Goal: Check status: Check status

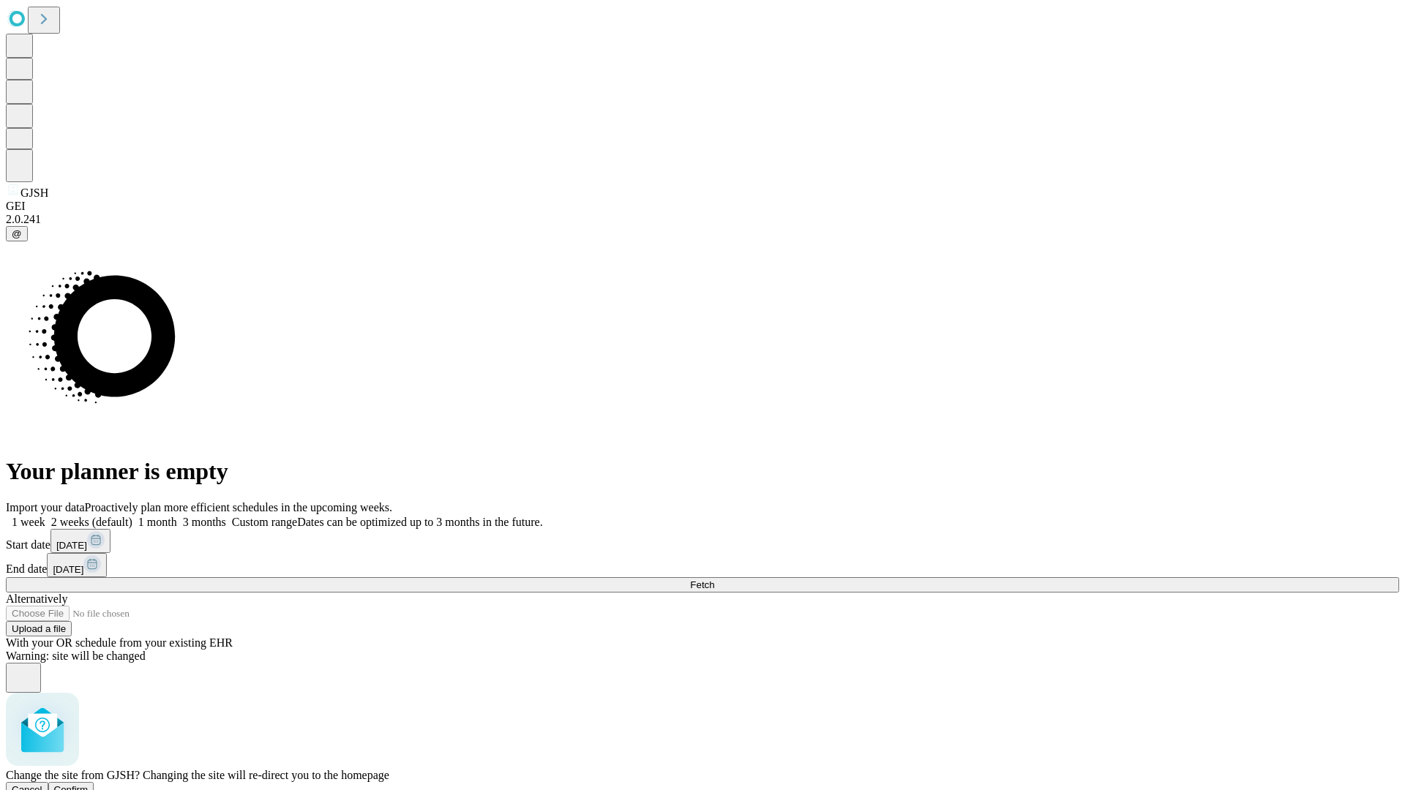
click at [89, 784] on span "Confirm" at bounding box center [71, 789] width 34 height 11
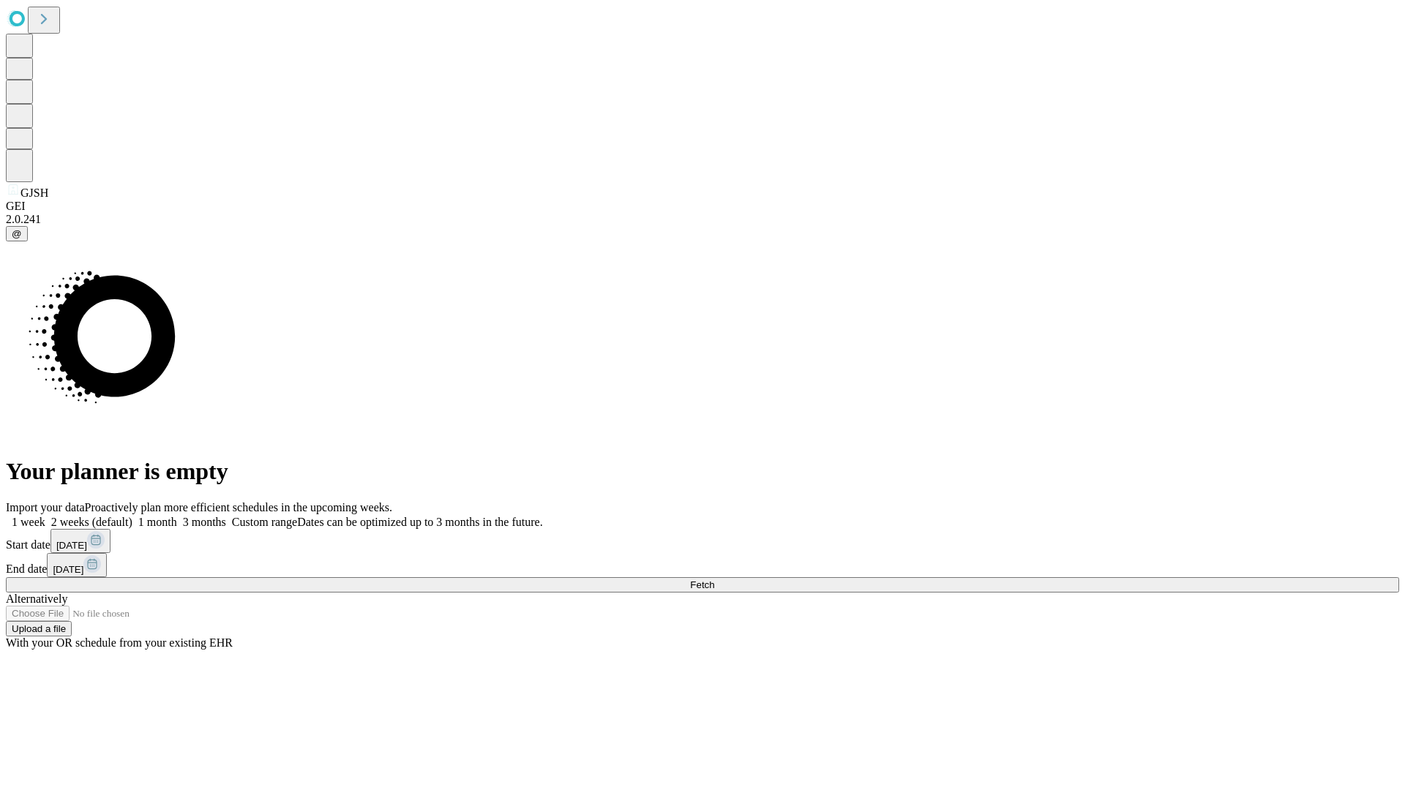
click at [177, 516] on label "1 month" at bounding box center [154, 522] width 45 height 12
click at [714, 579] on span "Fetch" at bounding box center [702, 584] width 24 height 11
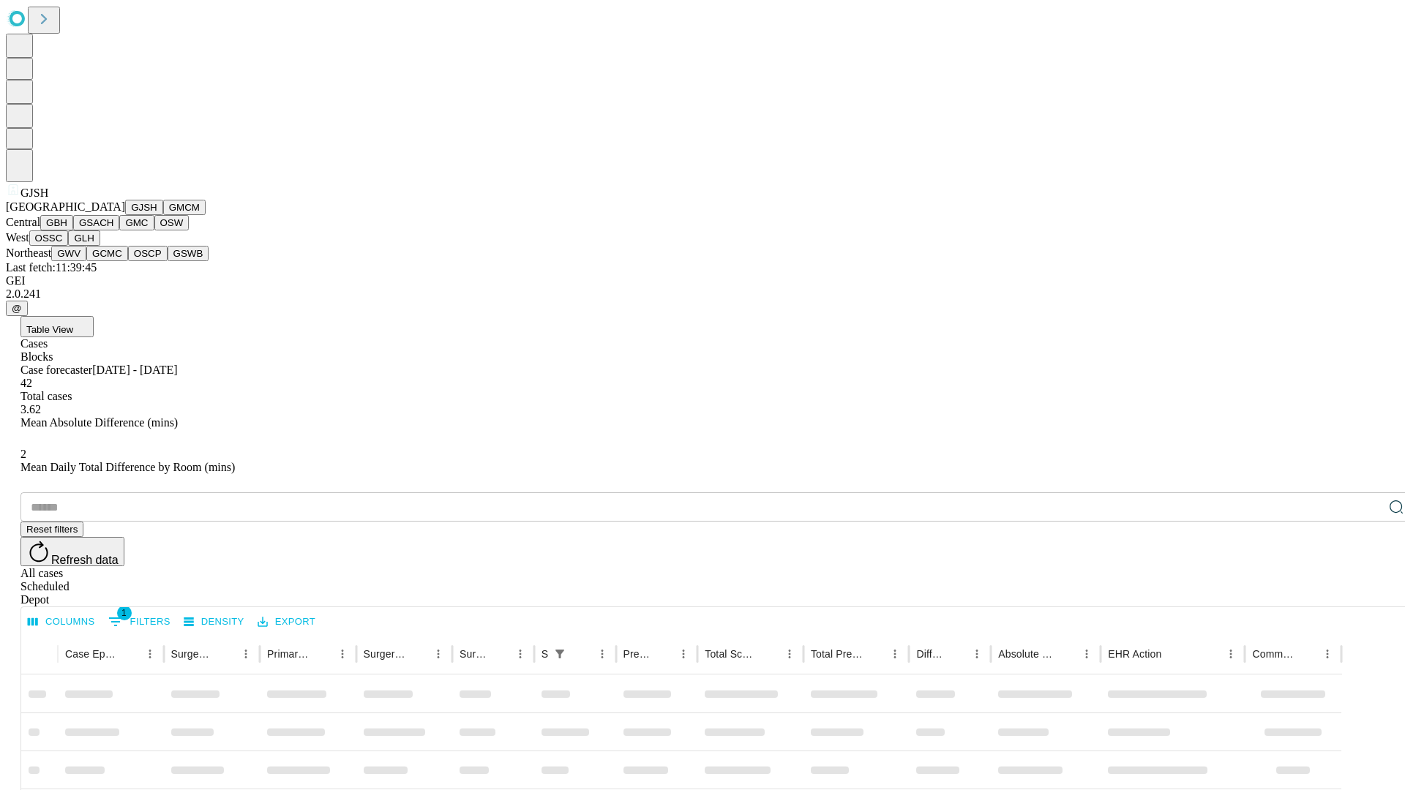
click at [163, 215] on button "GMCM" at bounding box center [184, 207] width 42 height 15
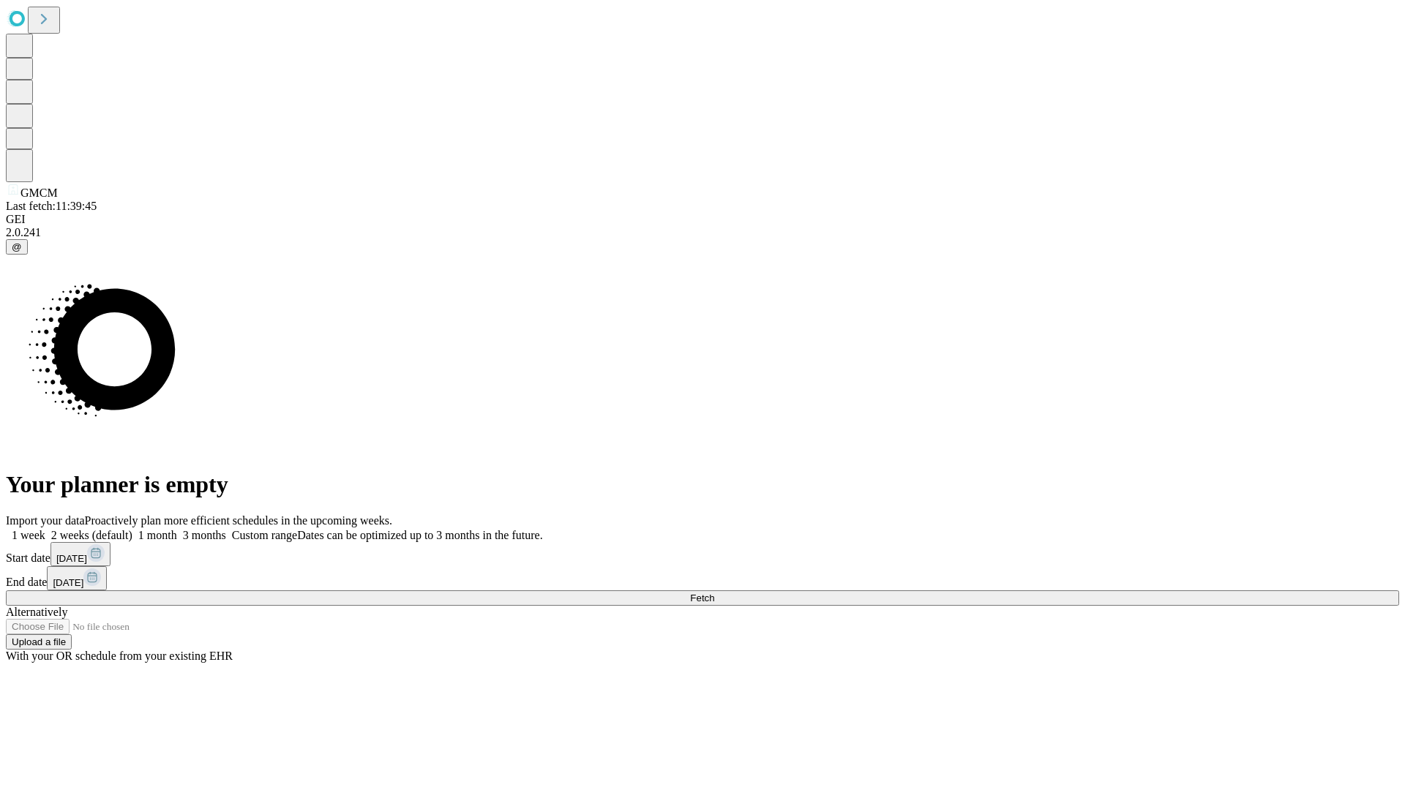
click at [177, 529] on label "1 month" at bounding box center [154, 535] width 45 height 12
click at [714, 593] on span "Fetch" at bounding box center [702, 598] width 24 height 11
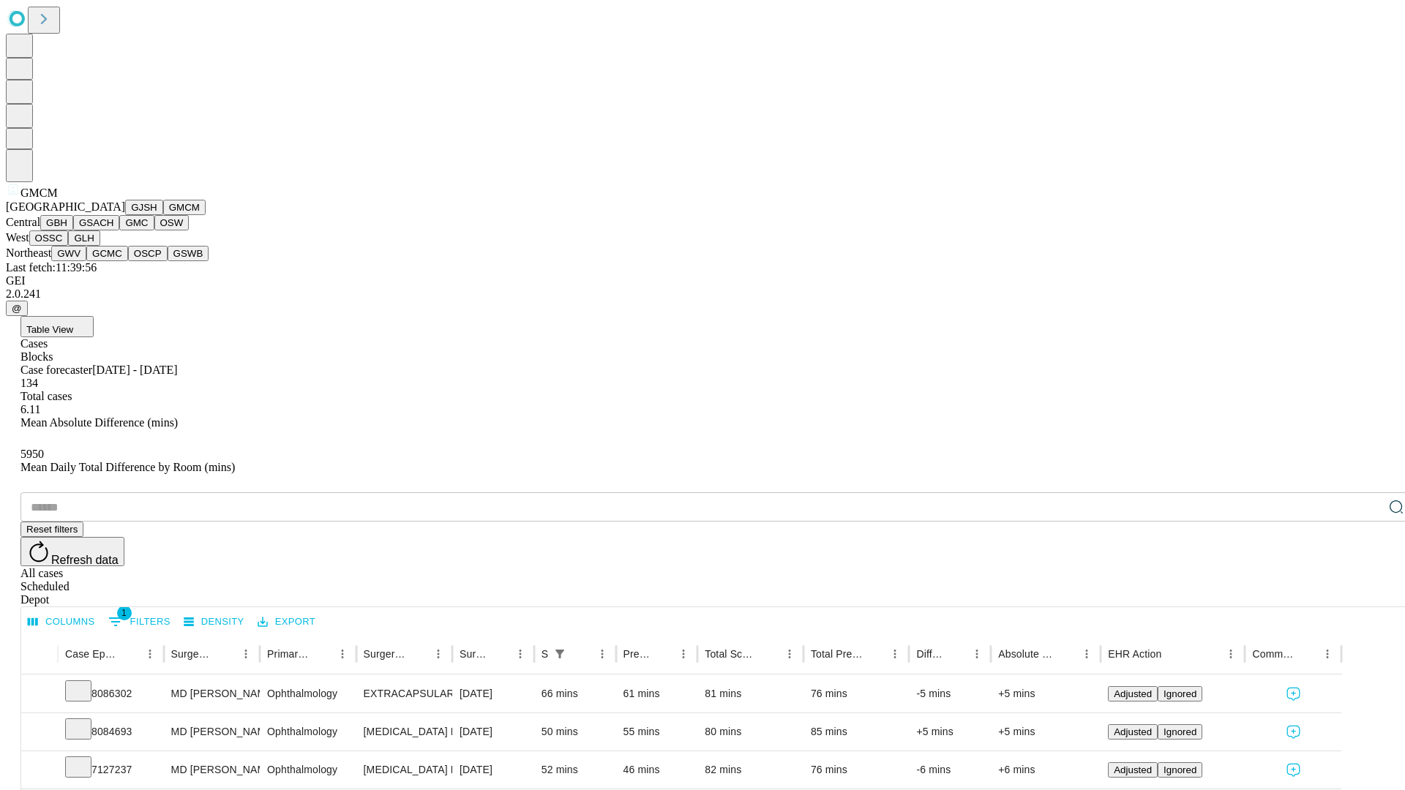
click at [73, 230] on button "GBH" at bounding box center [56, 222] width 33 height 15
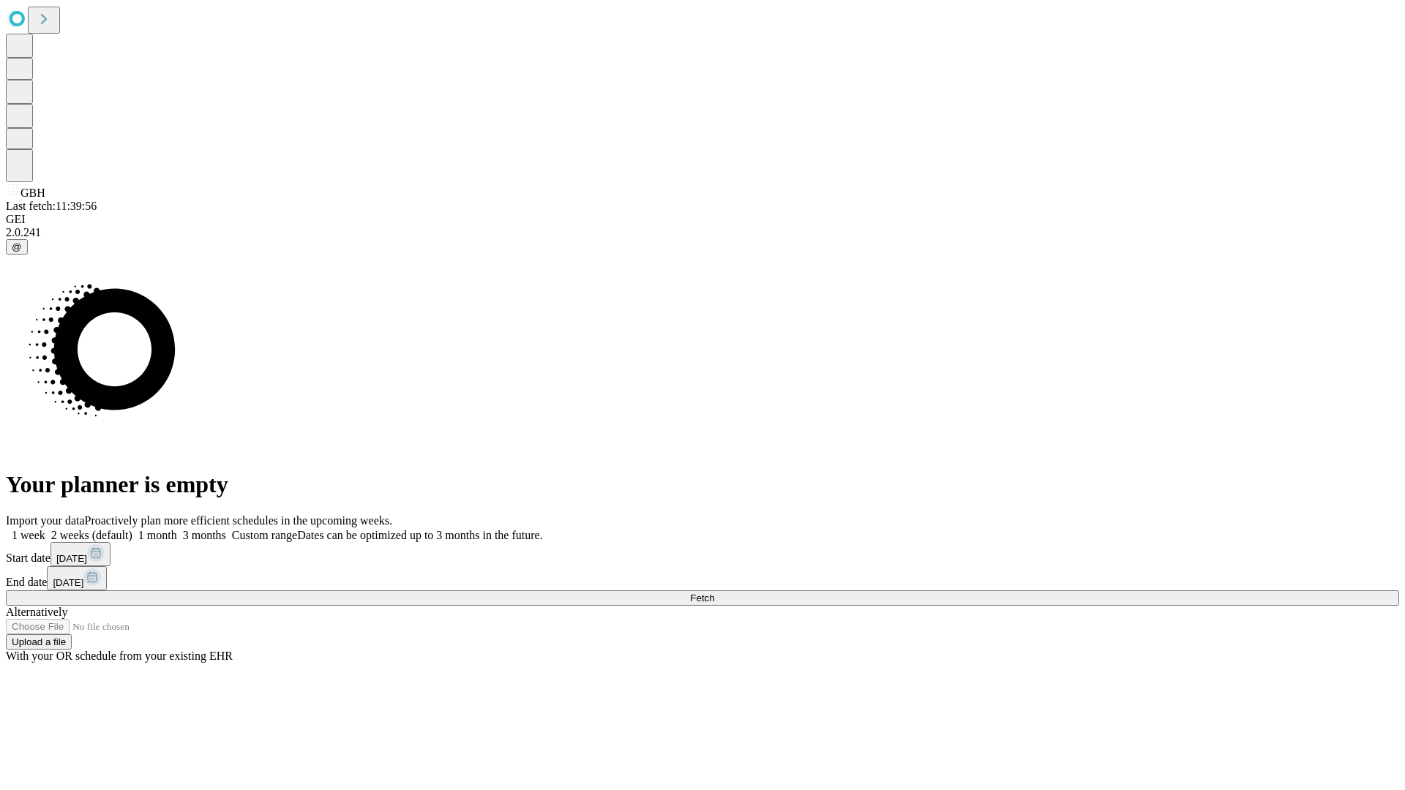
click at [177, 529] on label "1 month" at bounding box center [154, 535] width 45 height 12
click at [714, 593] on span "Fetch" at bounding box center [702, 598] width 24 height 11
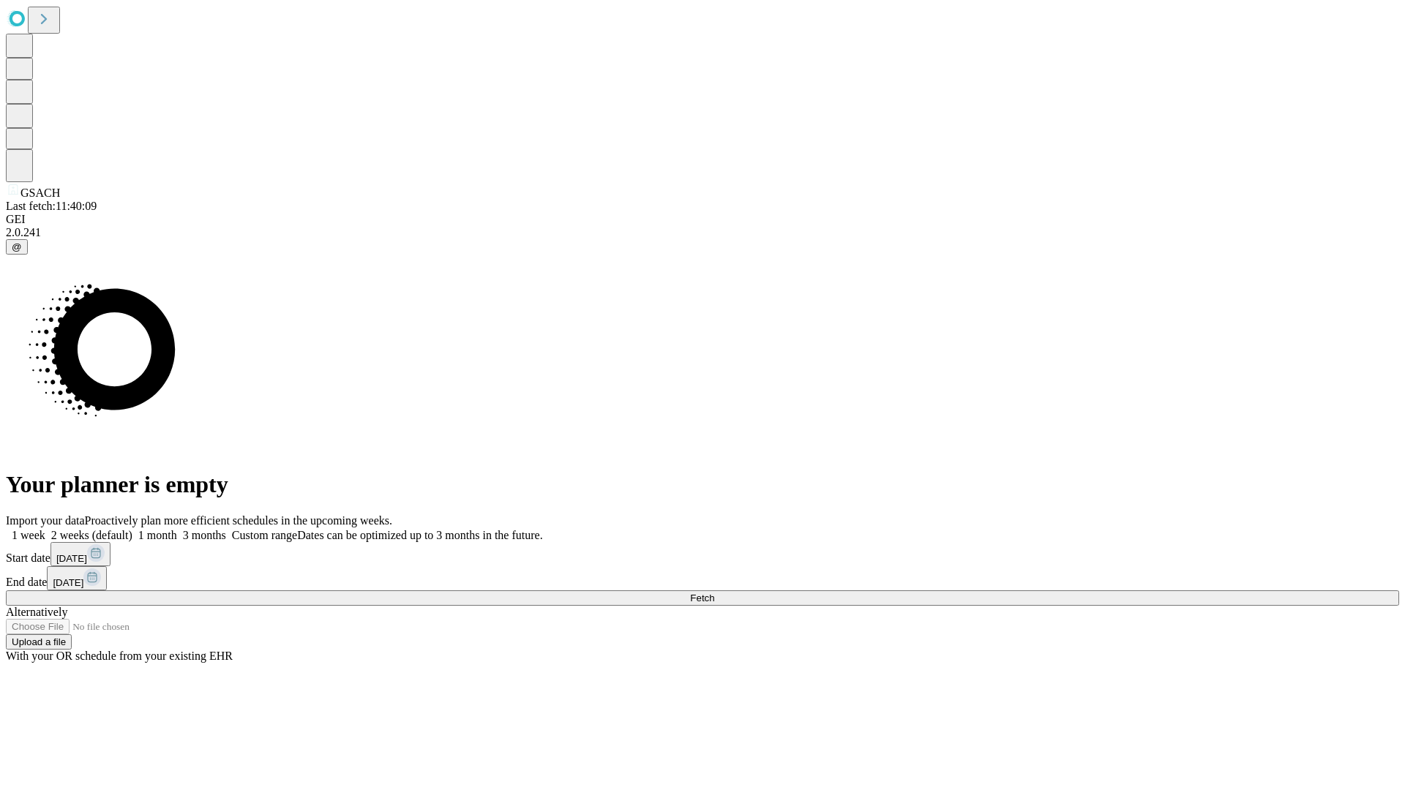
click at [177, 529] on label "1 month" at bounding box center [154, 535] width 45 height 12
click at [714, 593] on span "Fetch" at bounding box center [702, 598] width 24 height 11
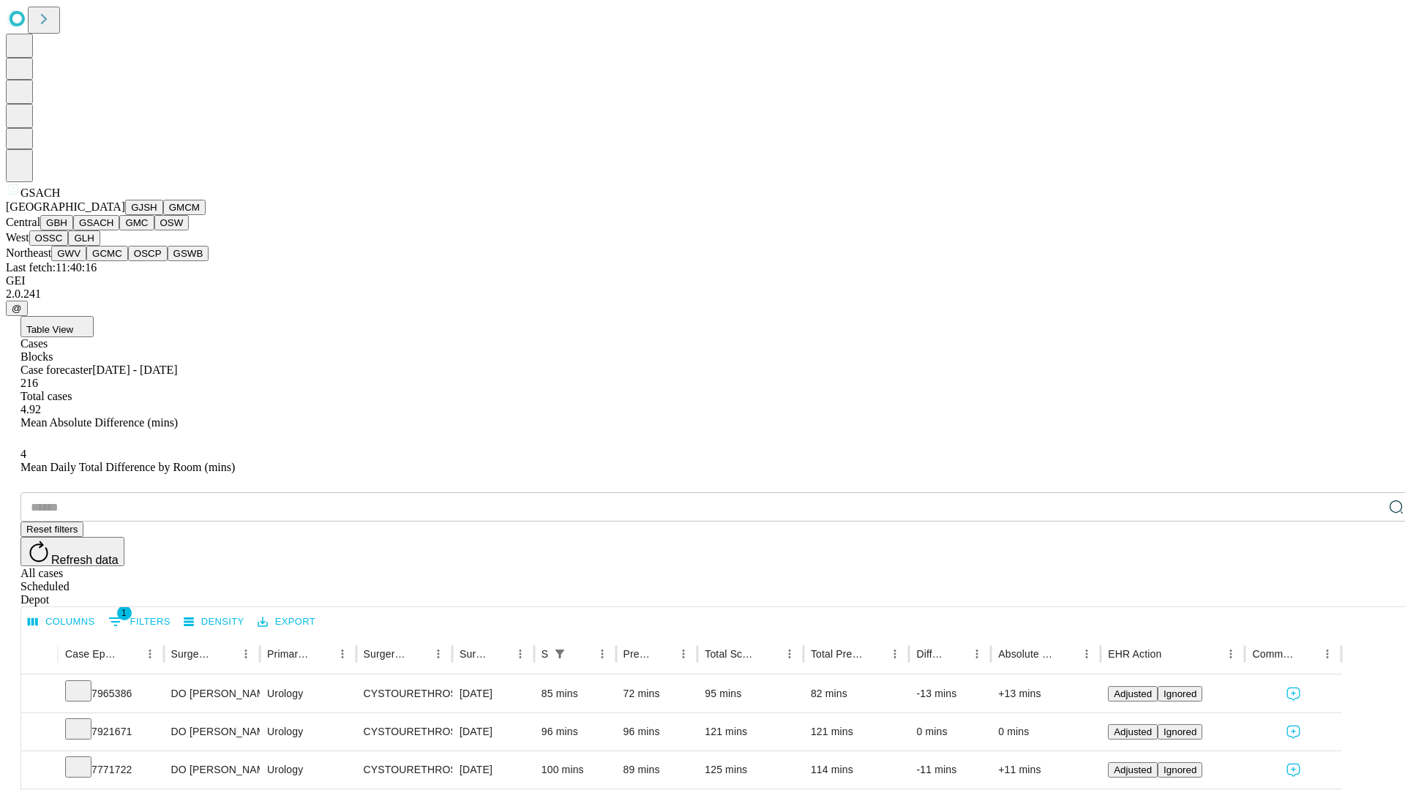
click at [119, 230] on button "GMC" at bounding box center [136, 222] width 34 height 15
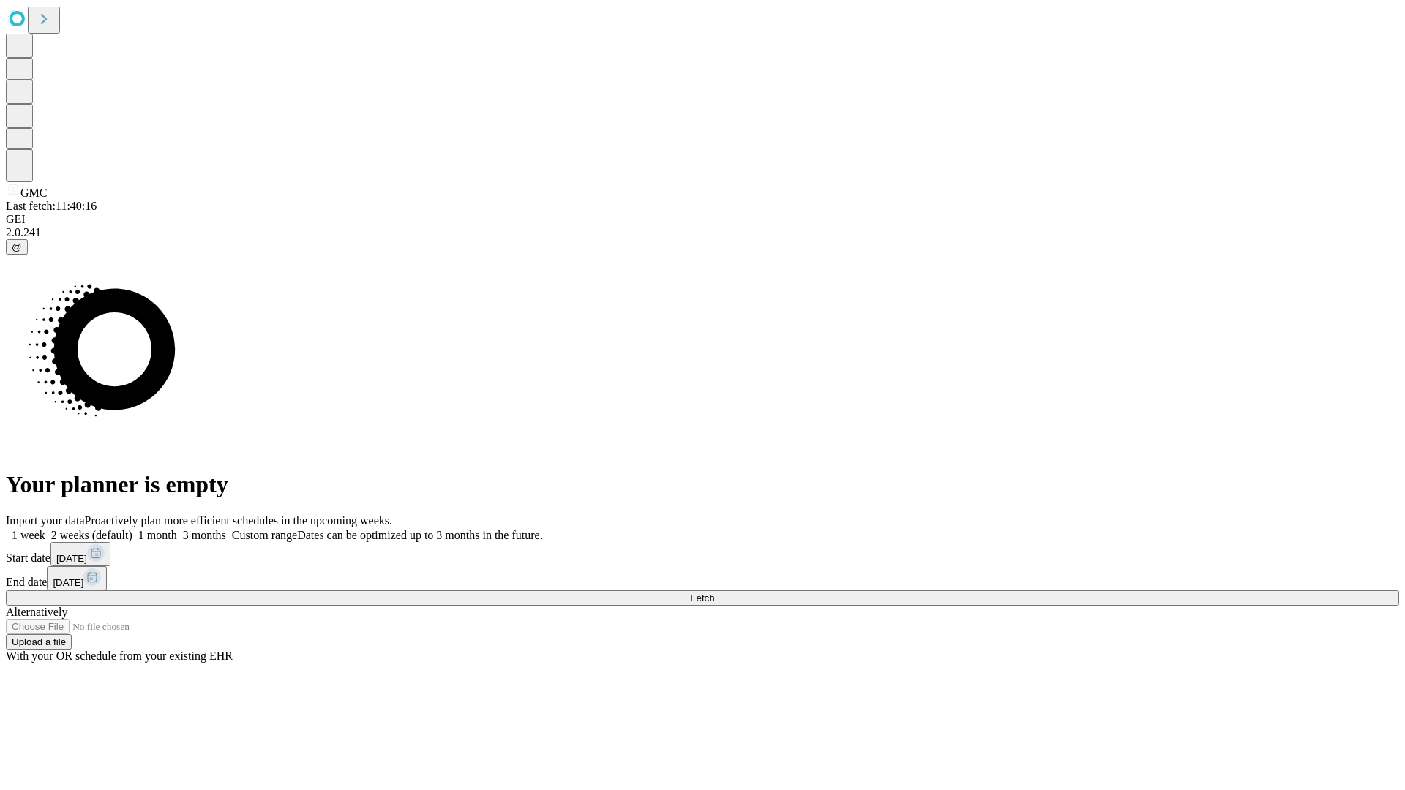
click at [177, 529] on label "1 month" at bounding box center [154, 535] width 45 height 12
click at [714, 593] on span "Fetch" at bounding box center [702, 598] width 24 height 11
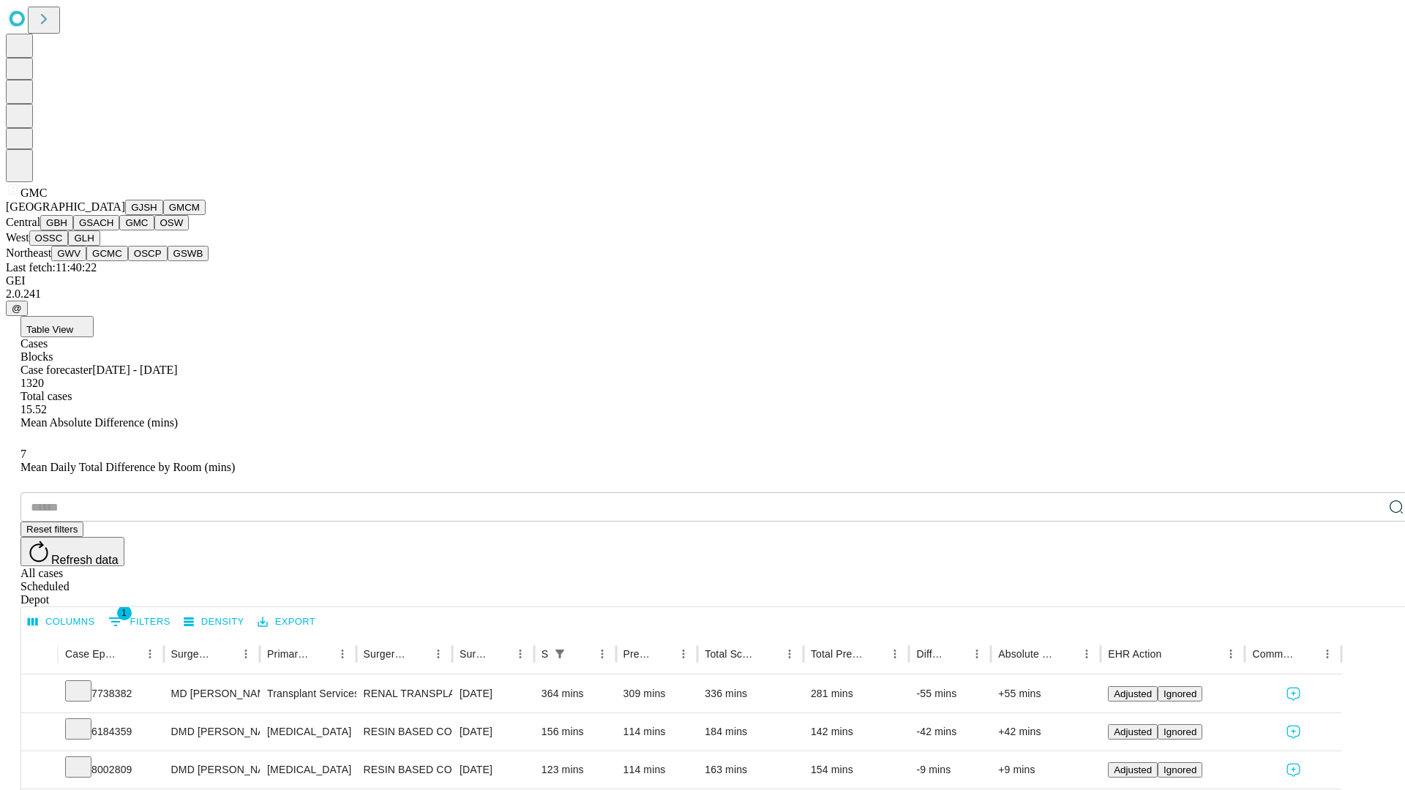
click at [154, 230] on button "OSW" at bounding box center [171, 222] width 35 height 15
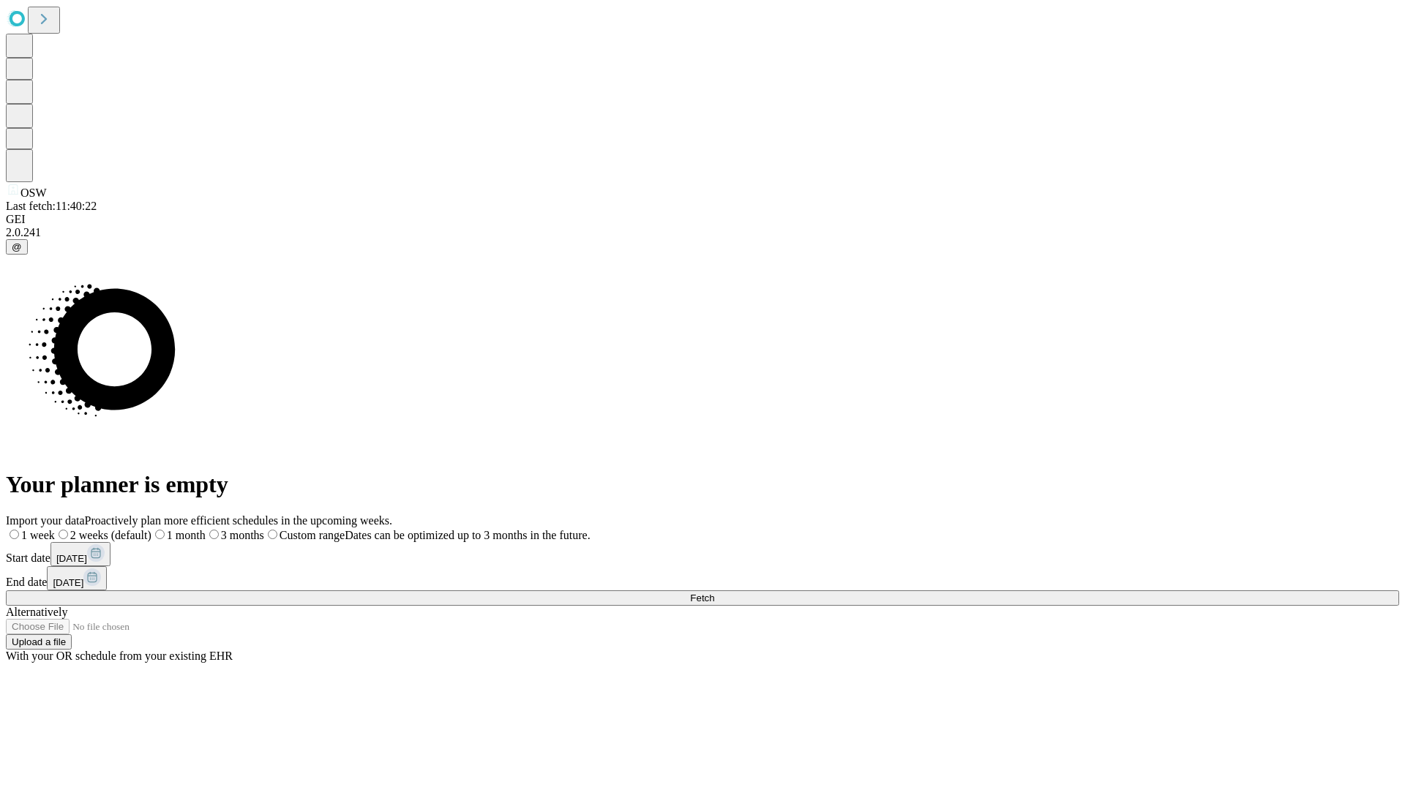
click at [206, 529] on label "1 month" at bounding box center [178, 535] width 54 height 12
click at [714, 593] on span "Fetch" at bounding box center [702, 598] width 24 height 11
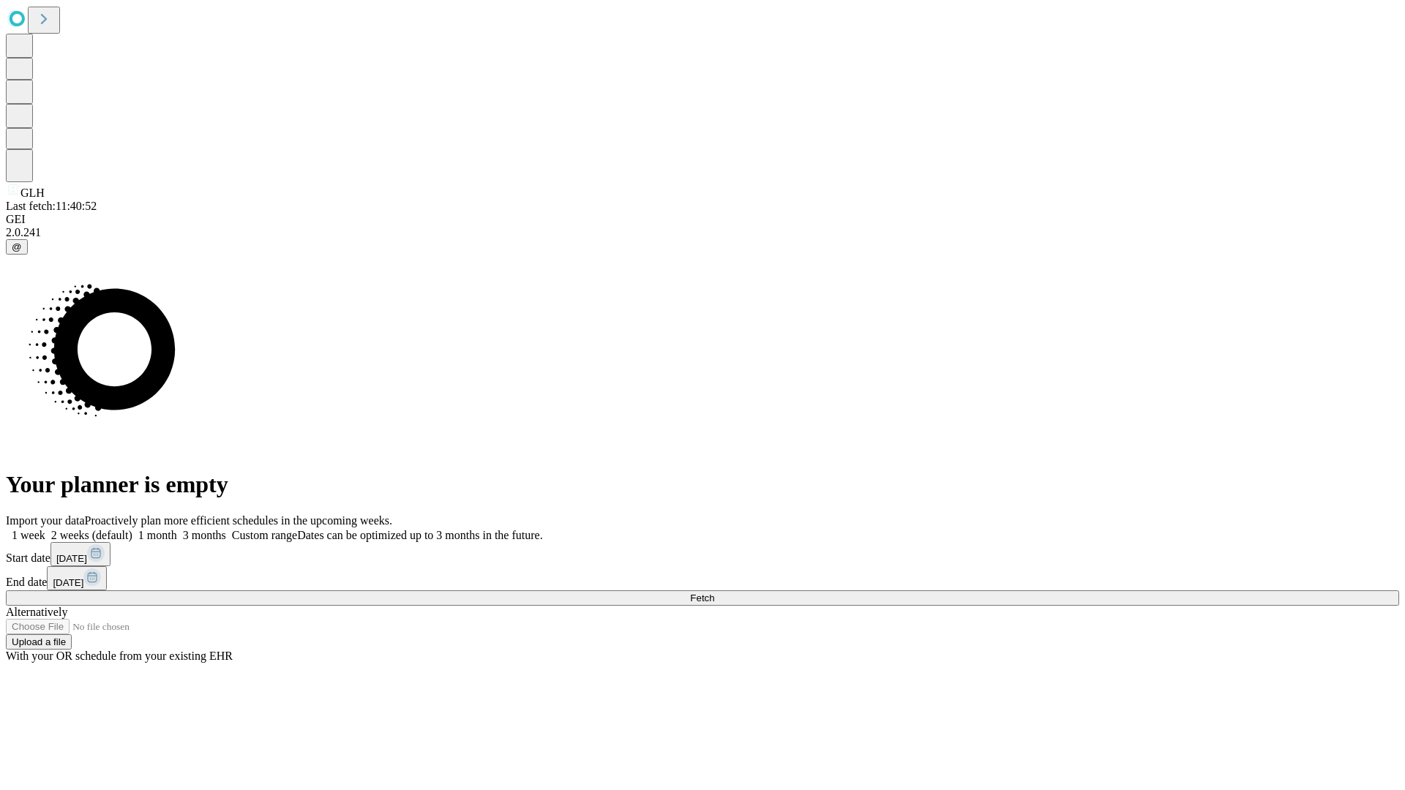
click at [177, 529] on label "1 month" at bounding box center [154, 535] width 45 height 12
click at [714, 593] on span "Fetch" at bounding box center [702, 598] width 24 height 11
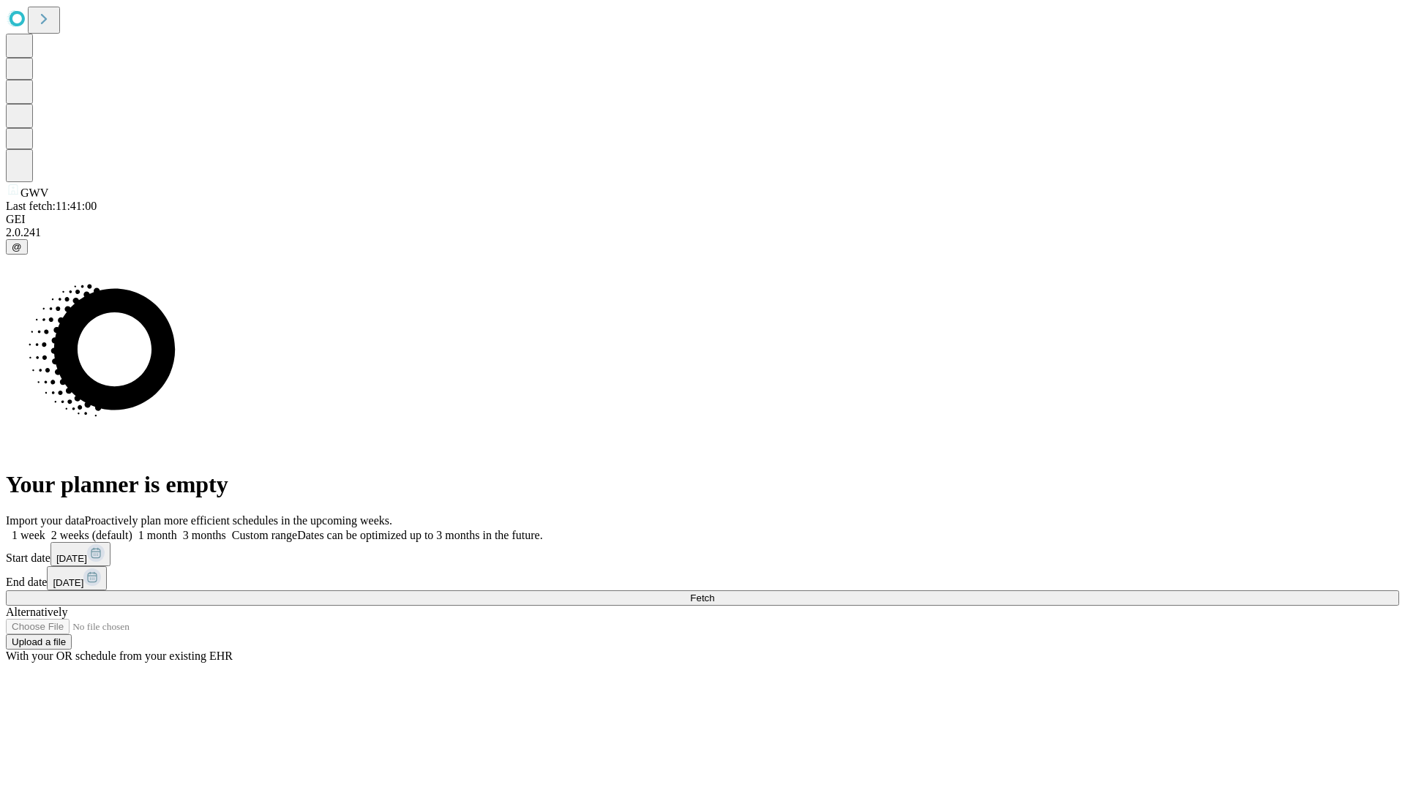
click at [714, 593] on span "Fetch" at bounding box center [702, 598] width 24 height 11
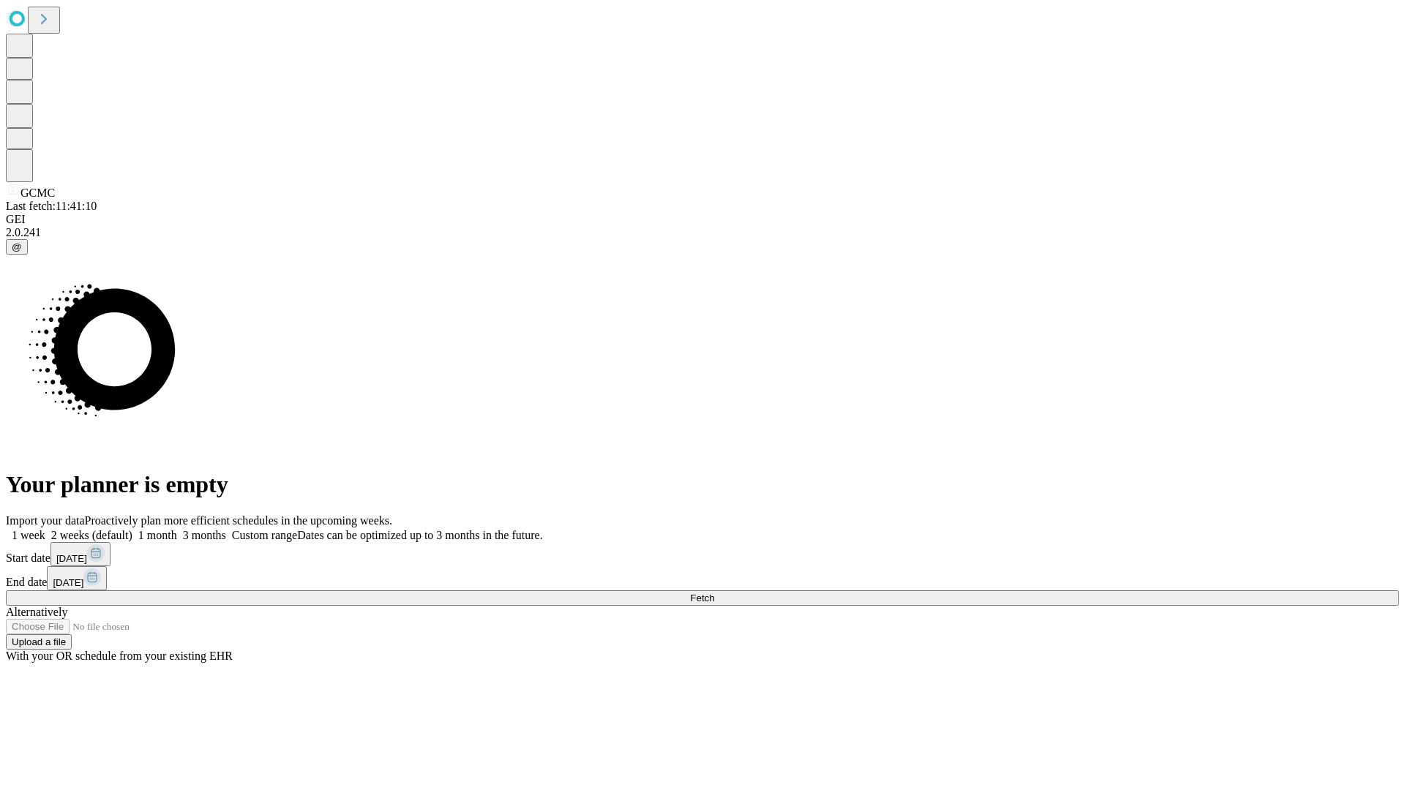
click at [177, 529] on label "1 month" at bounding box center [154, 535] width 45 height 12
click at [714, 593] on span "Fetch" at bounding box center [702, 598] width 24 height 11
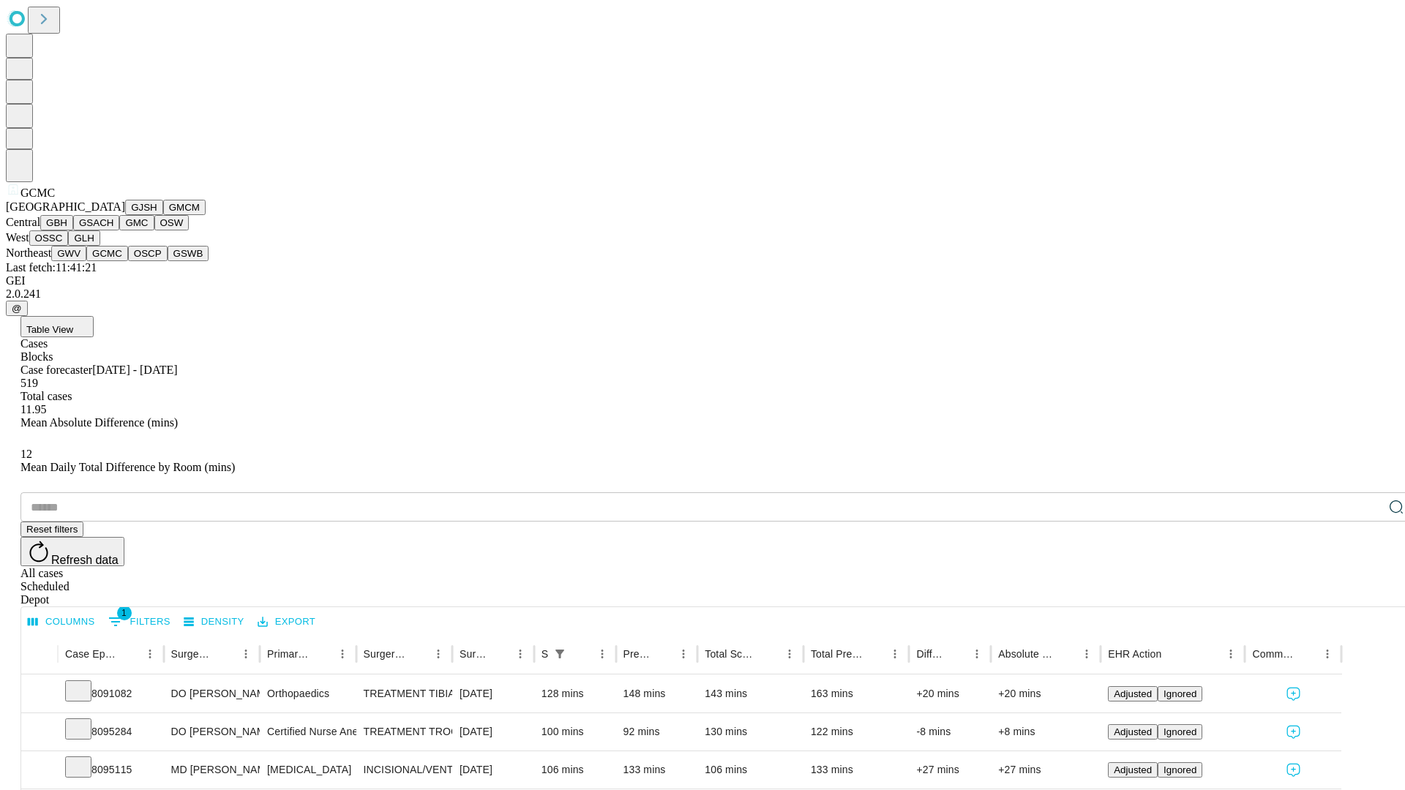
click at [128, 261] on button "OSCP" at bounding box center [148, 253] width 40 height 15
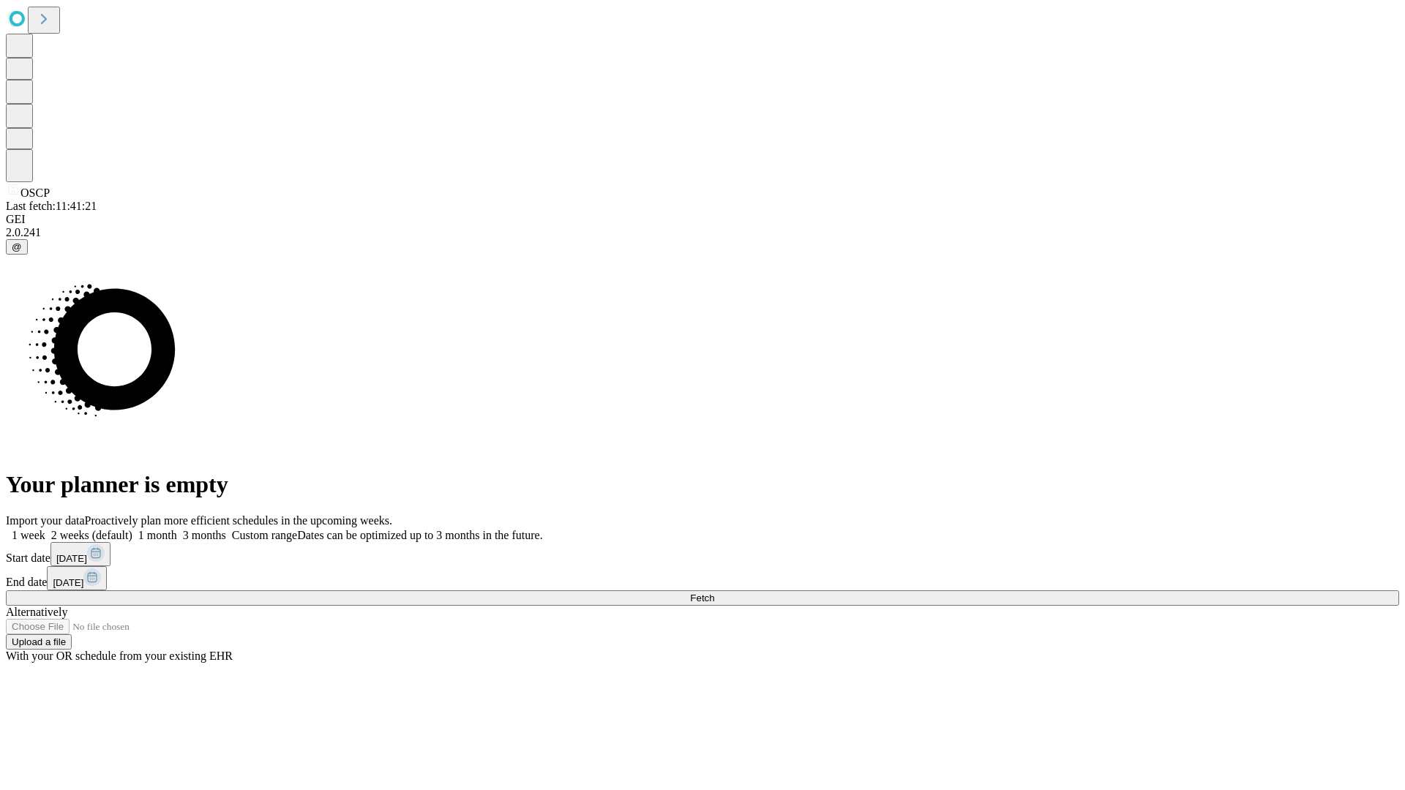
click at [177, 529] on label "1 month" at bounding box center [154, 535] width 45 height 12
click at [714, 593] on span "Fetch" at bounding box center [702, 598] width 24 height 11
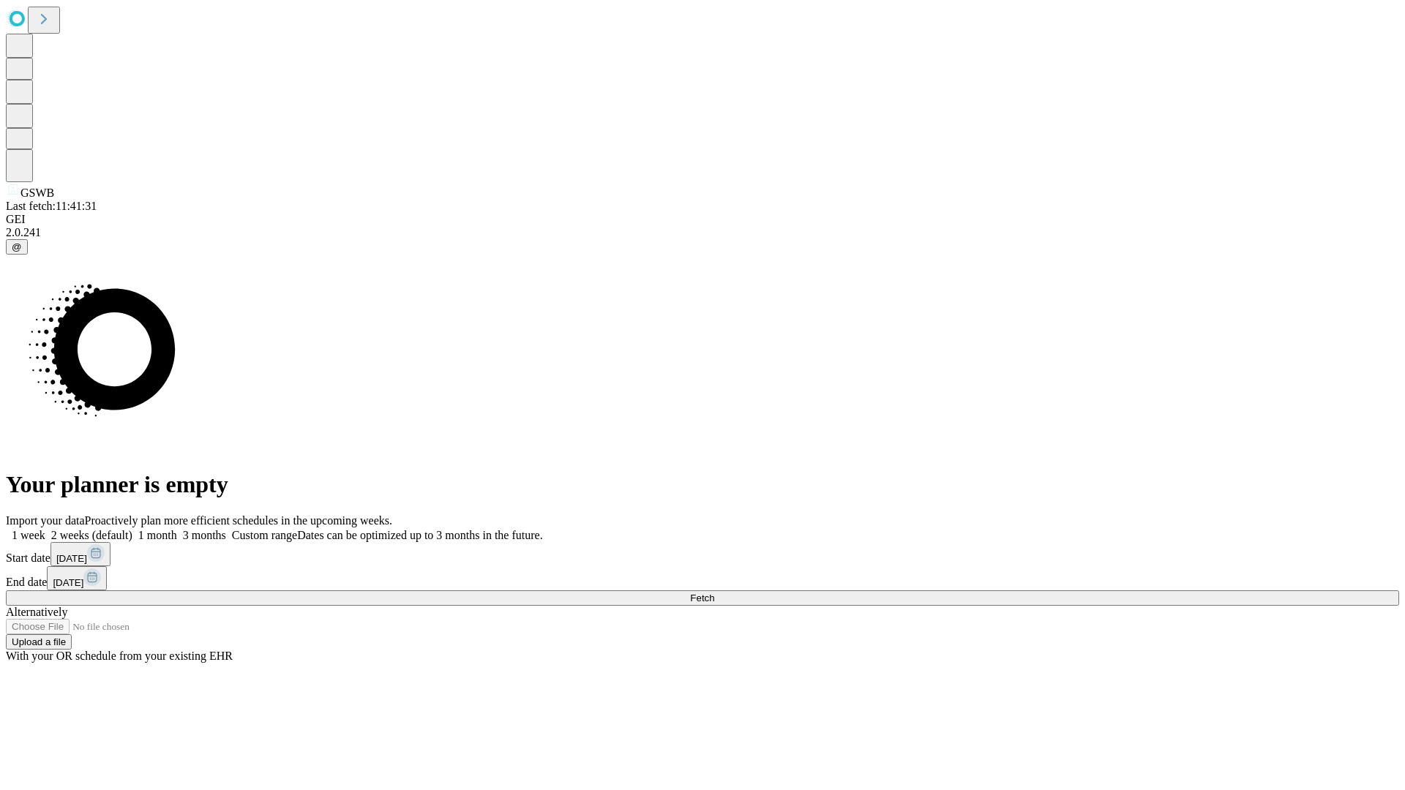
click at [177, 529] on label "1 month" at bounding box center [154, 535] width 45 height 12
click at [714, 593] on span "Fetch" at bounding box center [702, 598] width 24 height 11
